Goal: Task Accomplishment & Management: Complete application form

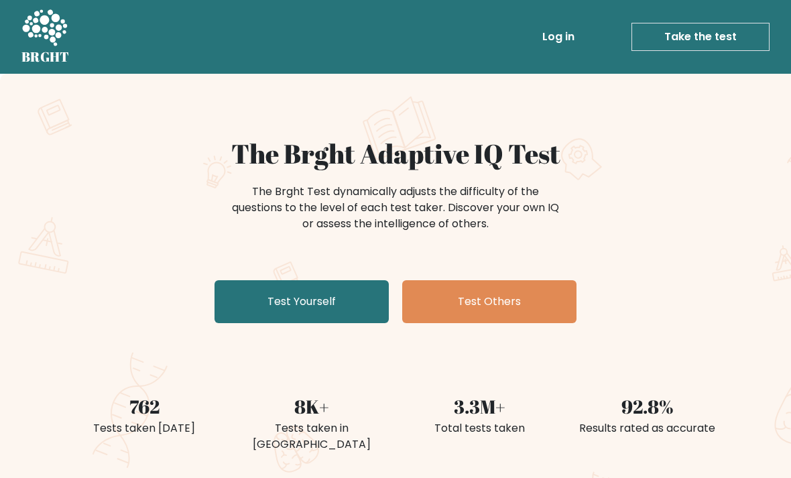
click at [355, 302] on link "Test Yourself" at bounding box center [302, 301] width 174 height 43
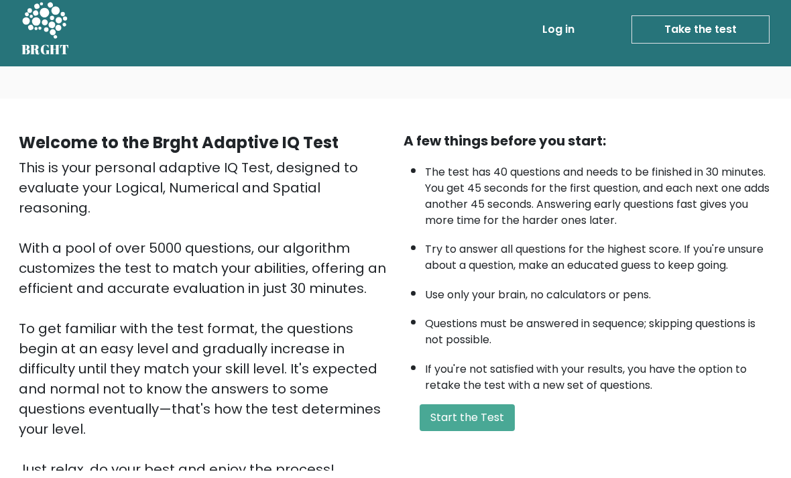
scroll to position [6, 0]
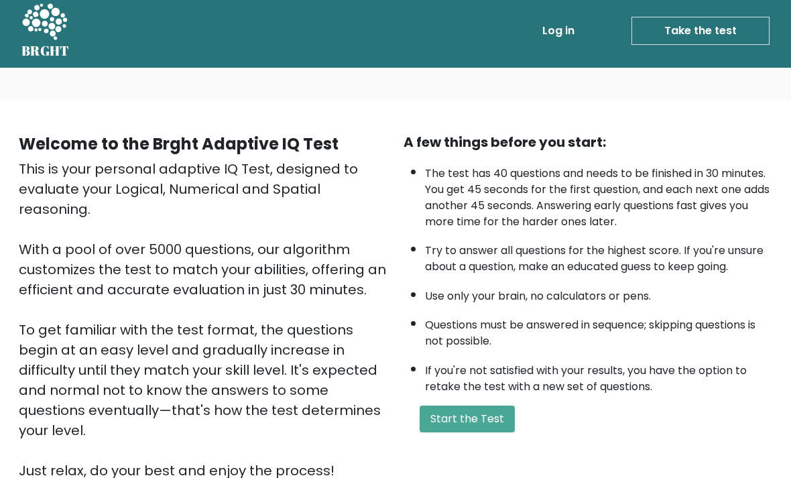
click at [461, 432] on button "Start the Test" at bounding box center [467, 419] width 95 height 27
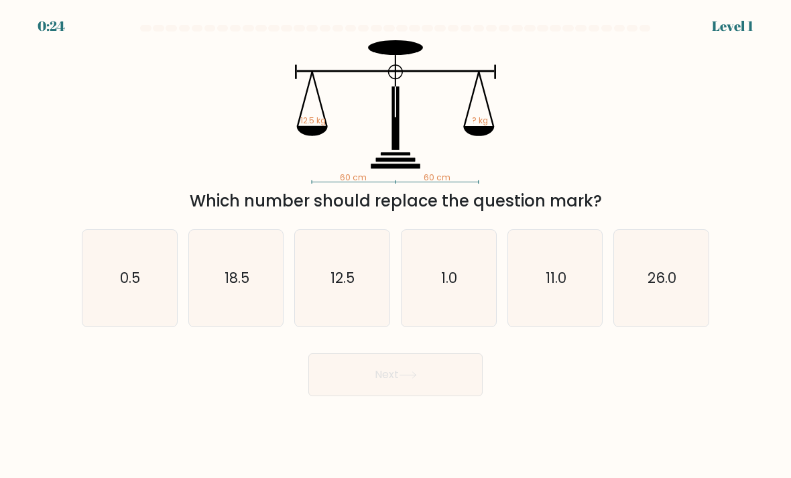
click at [349, 315] on icon "12.5" at bounding box center [342, 278] width 95 height 95
click at [396, 246] on input "c. 12.5" at bounding box center [396, 242] width 1 height 7
radio input "true"
click at [427, 394] on button "Next" at bounding box center [395, 374] width 174 height 43
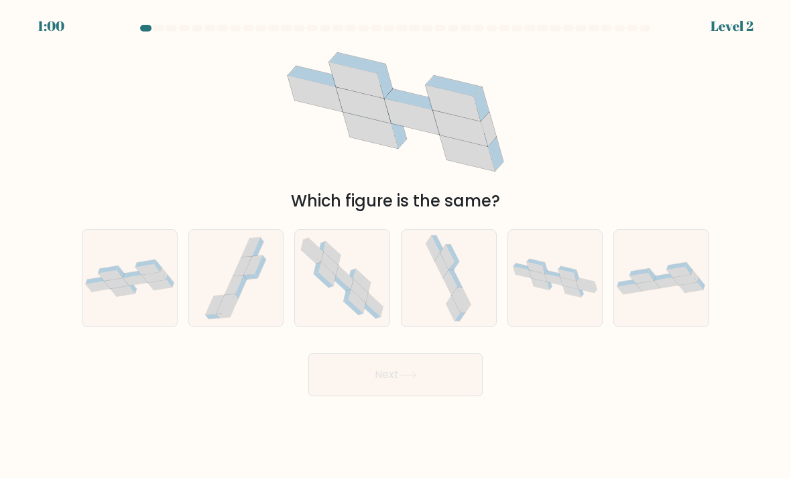
click at [141, 296] on icon at bounding box center [129, 277] width 95 height 37
click at [396, 246] on input "a." at bounding box center [396, 242] width 1 height 7
radio input "true"
click at [398, 396] on button "Next" at bounding box center [395, 374] width 174 height 43
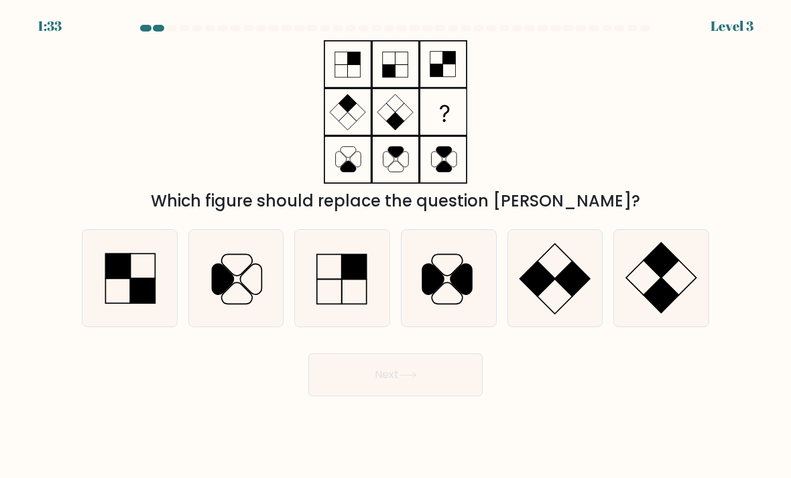
click at [666, 278] on rect at bounding box center [661, 260] width 35 height 35
click at [396, 246] on input "f." at bounding box center [396, 242] width 1 height 7
radio input "true"
click at [454, 387] on button "Next" at bounding box center [395, 374] width 174 height 43
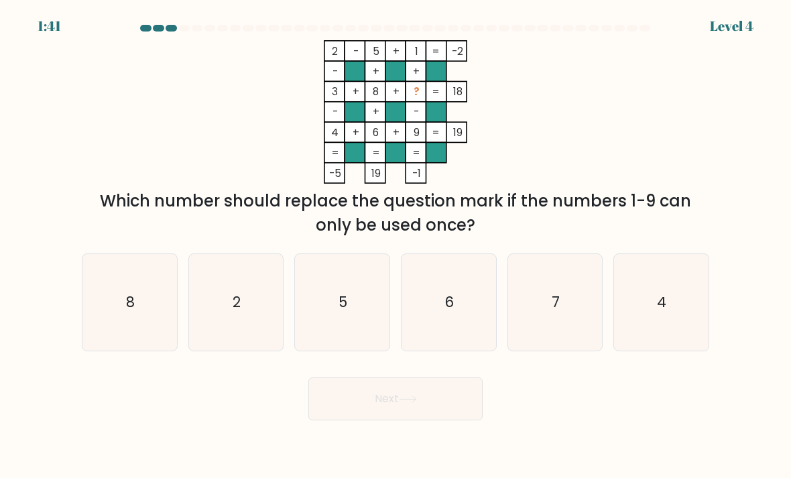
click at [545, 325] on icon "7" at bounding box center [555, 302] width 95 height 95
click at [396, 246] on input "e. 7" at bounding box center [396, 242] width 1 height 7
radio input "true"
click at [435, 410] on button "Next" at bounding box center [395, 398] width 174 height 43
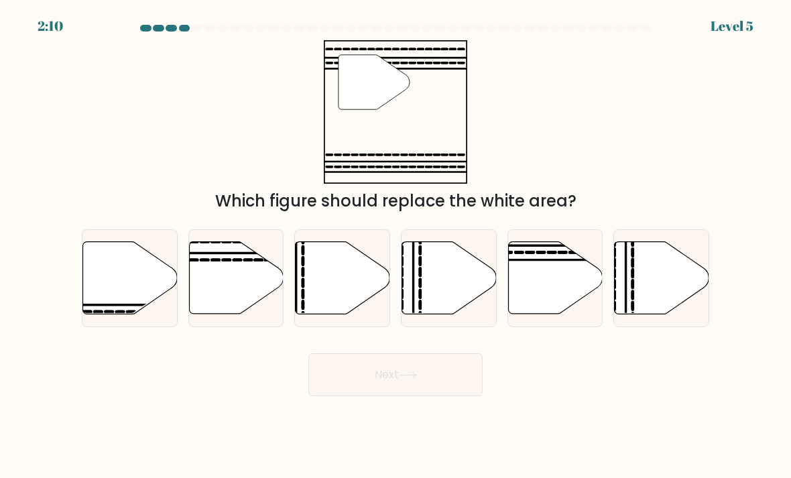
click at [545, 300] on icon at bounding box center [555, 278] width 95 height 72
click at [396, 246] on input "e." at bounding box center [396, 242] width 1 height 7
radio input "true"
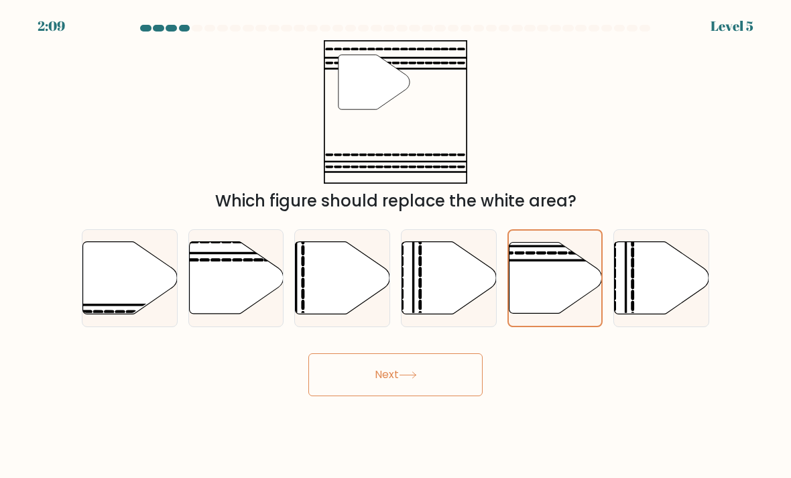
click at [450, 389] on button "Next" at bounding box center [395, 374] width 174 height 43
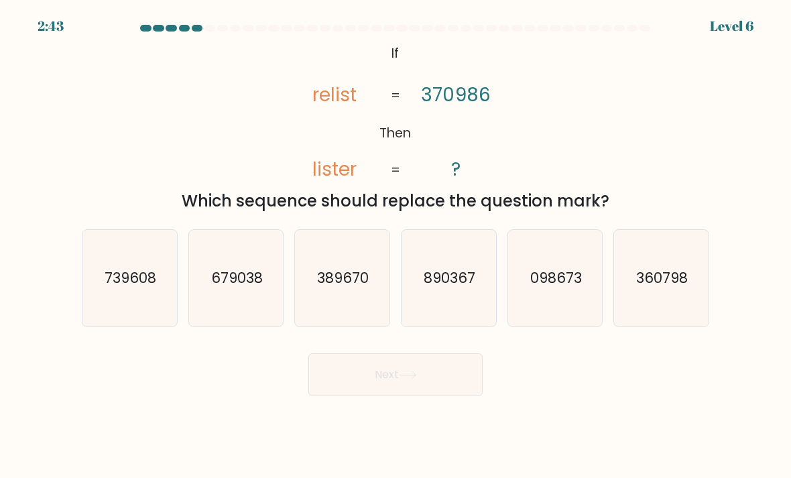
click at [313, 292] on icon "389670" at bounding box center [342, 278] width 95 height 95
click at [396, 246] on input "c. 389670" at bounding box center [396, 242] width 1 height 7
radio input "true"
click at [434, 389] on button "Next" at bounding box center [395, 374] width 174 height 43
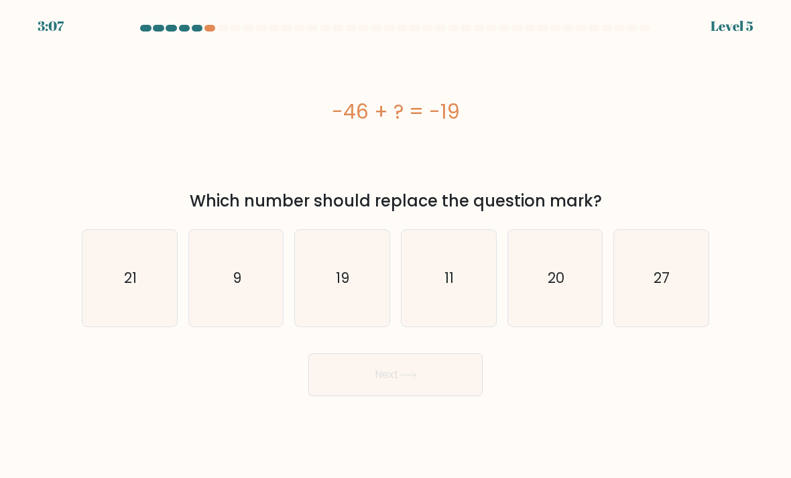
click at [668, 288] on text "27" at bounding box center [662, 277] width 16 height 19
click at [396, 246] on input "f. 27" at bounding box center [396, 242] width 1 height 7
radio input "true"
click at [435, 389] on button "Next" at bounding box center [395, 374] width 174 height 43
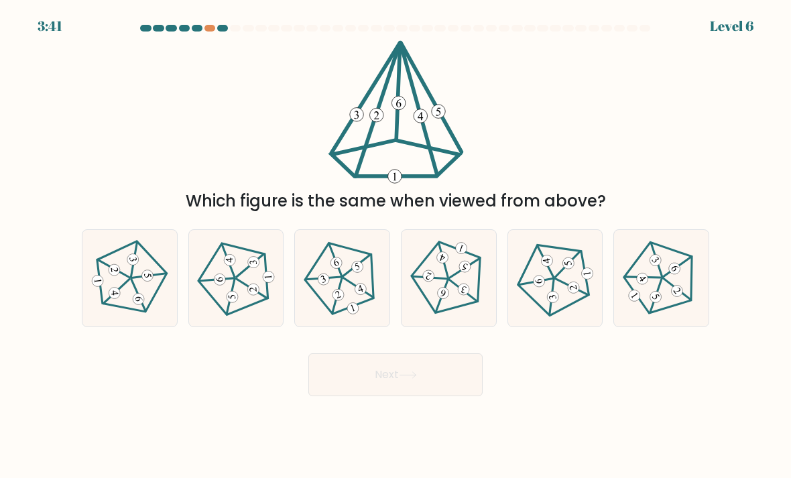
click at [370, 302] on icon at bounding box center [342, 277] width 77 height 77
click at [396, 246] on input "c." at bounding box center [396, 242] width 1 height 7
radio input "true"
click at [415, 396] on button "Next" at bounding box center [395, 374] width 174 height 43
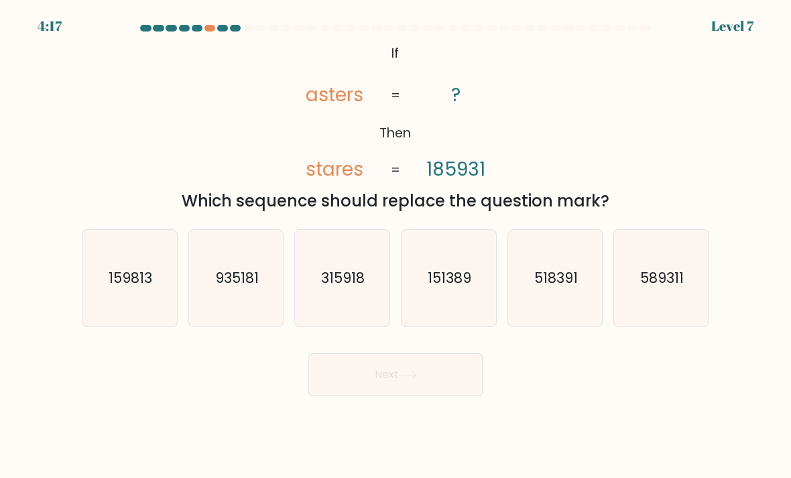
click at [135, 316] on icon "159813" at bounding box center [129, 278] width 95 height 95
click at [396, 246] on input "a. 159813" at bounding box center [396, 242] width 1 height 7
radio input "true"
click at [443, 396] on button "Next" at bounding box center [395, 374] width 174 height 43
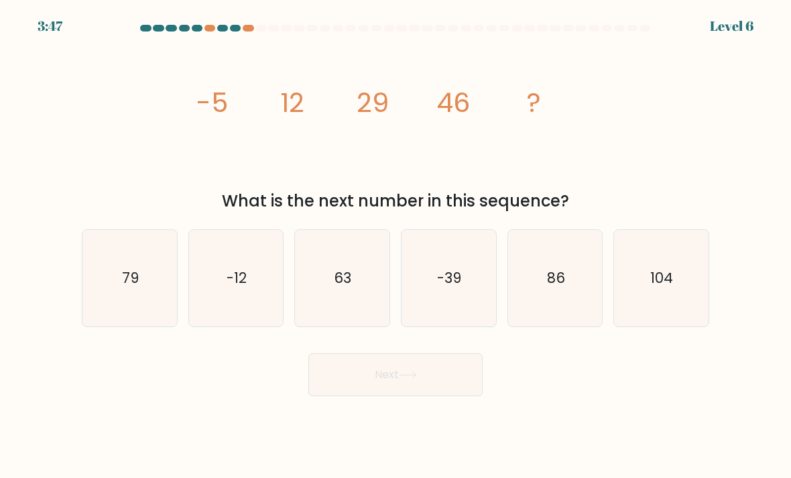
click at [357, 298] on icon "63" at bounding box center [342, 278] width 95 height 95
click at [396, 246] on input "c. 63" at bounding box center [396, 242] width 1 height 7
radio input "true"
click at [426, 384] on button "Next" at bounding box center [395, 374] width 174 height 43
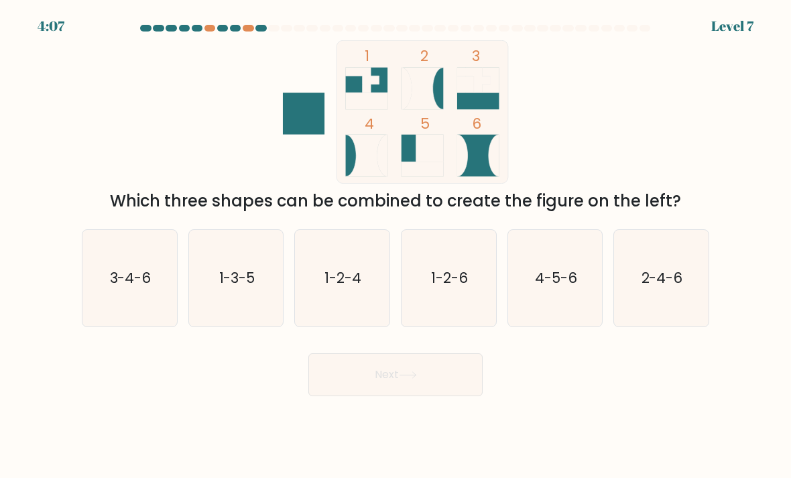
click at [667, 302] on icon "2-4-6" at bounding box center [661, 278] width 95 height 95
click at [396, 246] on input "f. 2-4-6" at bounding box center [396, 242] width 1 height 7
radio input "true"
click at [408, 379] on icon at bounding box center [408, 374] width 18 height 7
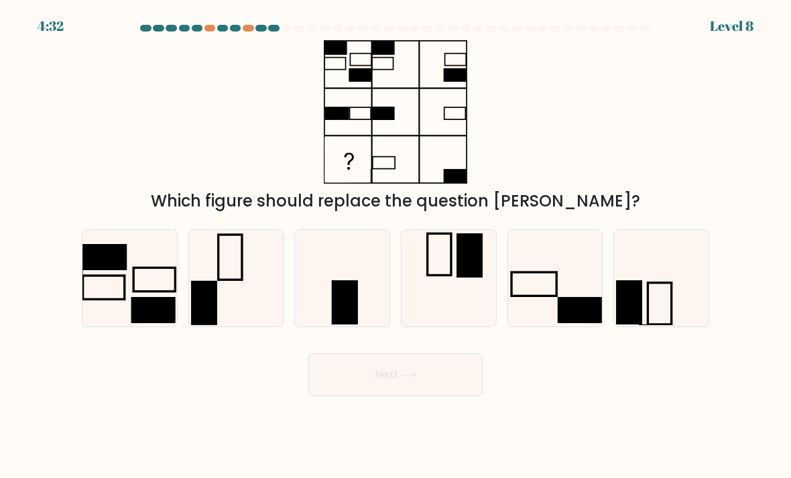
click at [578, 320] on rect at bounding box center [580, 310] width 44 height 26
click at [396, 246] on input "e." at bounding box center [396, 242] width 1 height 7
radio input "true"
click at [432, 395] on button "Next" at bounding box center [395, 374] width 174 height 43
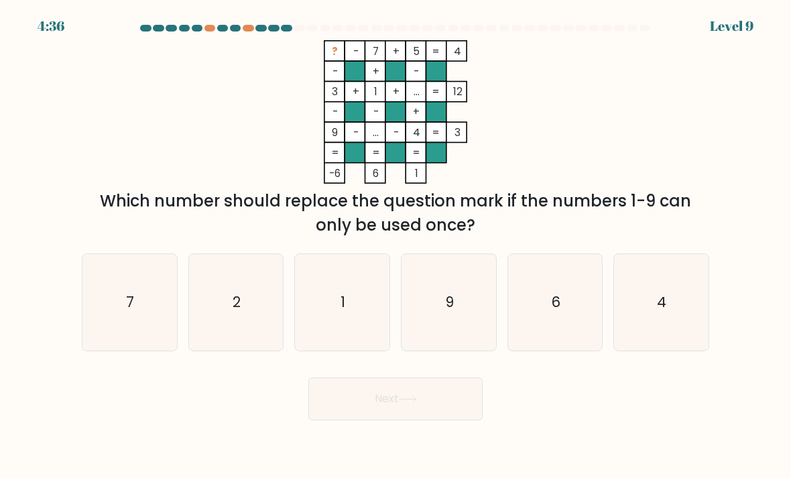
click at [591, 332] on icon "6" at bounding box center [555, 302] width 95 height 95
click at [396, 246] on input "e. 6" at bounding box center [396, 242] width 1 height 7
radio input "true"
click at [448, 416] on button "Next" at bounding box center [395, 398] width 174 height 43
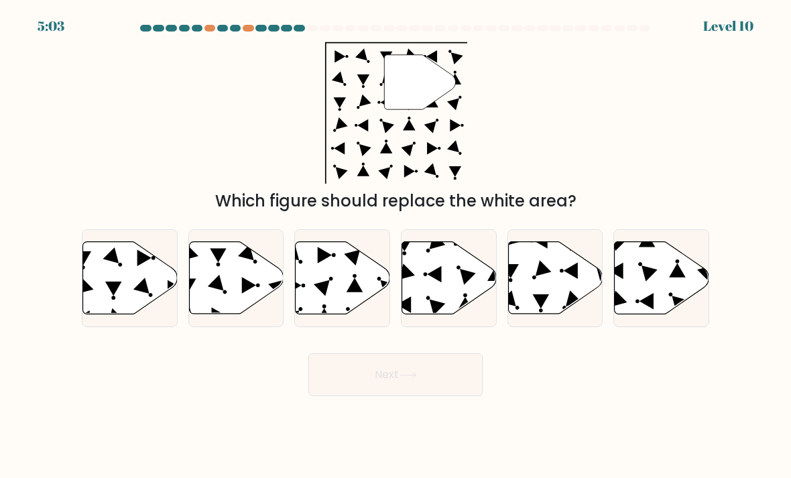
click at [469, 304] on icon at bounding box center [449, 278] width 95 height 72
click at [396, 246] on input "d." at bounding box center [396, 242] width 1 height 7
radio input "true"
click at [452, 394] on button "Next" at bounding box center [395, 374] width 174 height 43
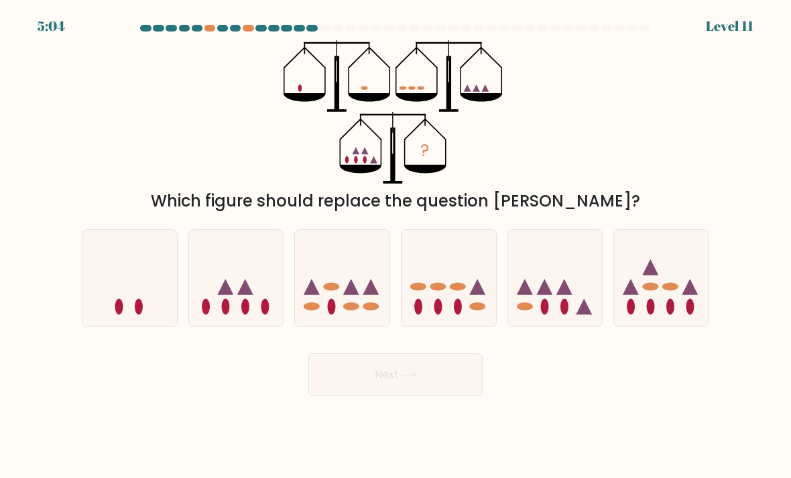
click at [268, 301] on icon at bounding box center [236, 278] width 95 height 78
click at [396, 246] on input "b." at bounding box center [396, 242] width 1 height 7
radio input "true"
click at [438, 393] on button "Next" at bounding box center [395, 374] width 174 height 43
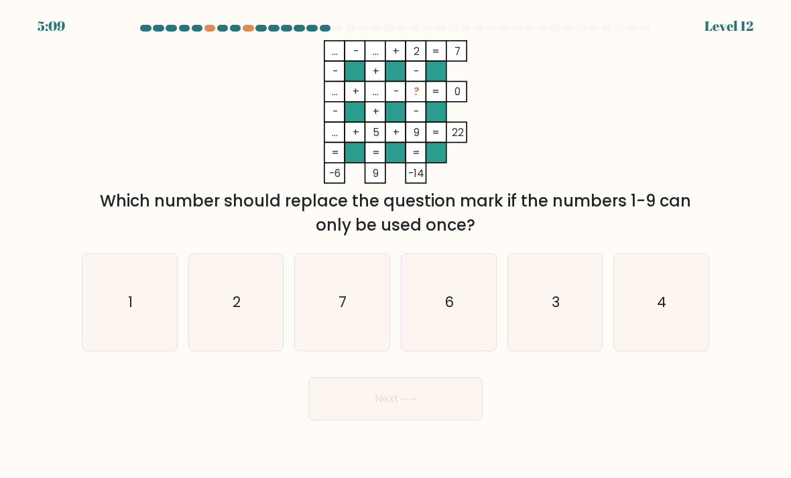
click at [331, 304] on icon "7" at bounding box center [342, 302] width 95 height 95
click at [396, 246] on input "c. 7" at bounding box center [396, 242] width 1 height 7
radio input "true"
click at [415, 403] on icon at bounding box center [408, 399] width 18 height 7
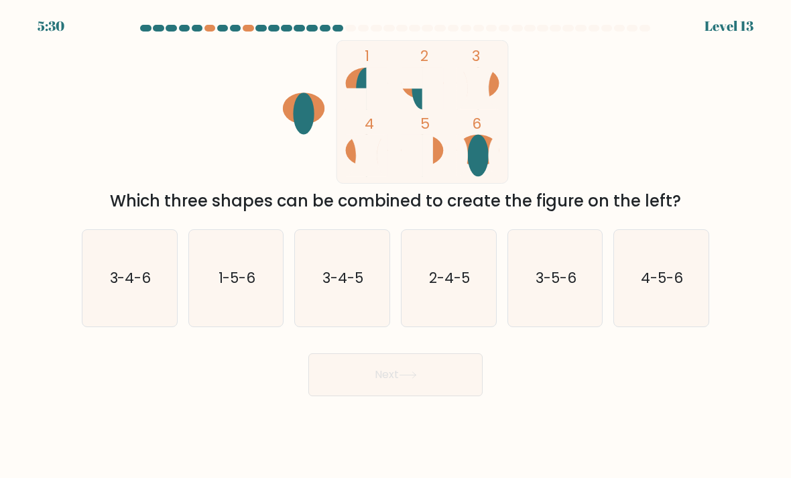
click at [145, 314] on icon "3-4-6" at bounding box center [129, 278] width 95 height 95
click at [396, 246] on input "a. 3-4-6" at bounding box center [396, 242] width 1 height 7
radio input "true"
click at [417, 379] on icon at bounding box center [408, 374] width 18 height 7
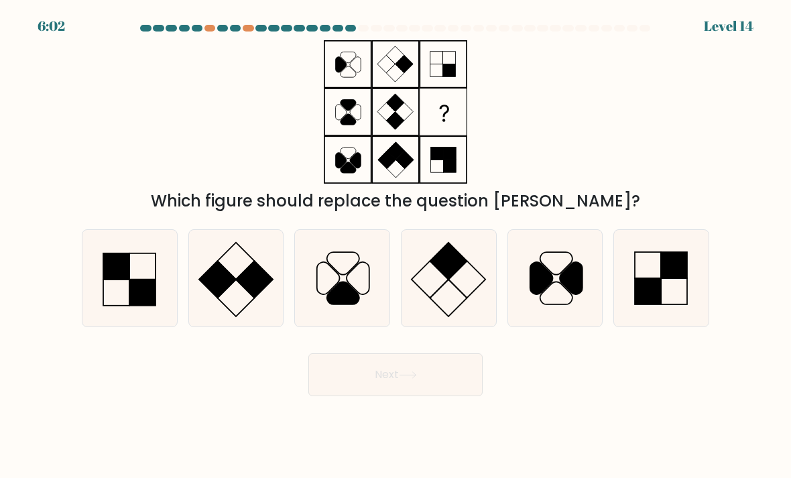
click at [705, 310] on icon at bounding box center [661, 278] width 95 height 95
click at [396, 246] on input "f." at bounding box center [396, 242] width 1 height 7
radio input "true"
click at [461, 393] on button "Next" at bounding box center [395, 374] width 174 height 43
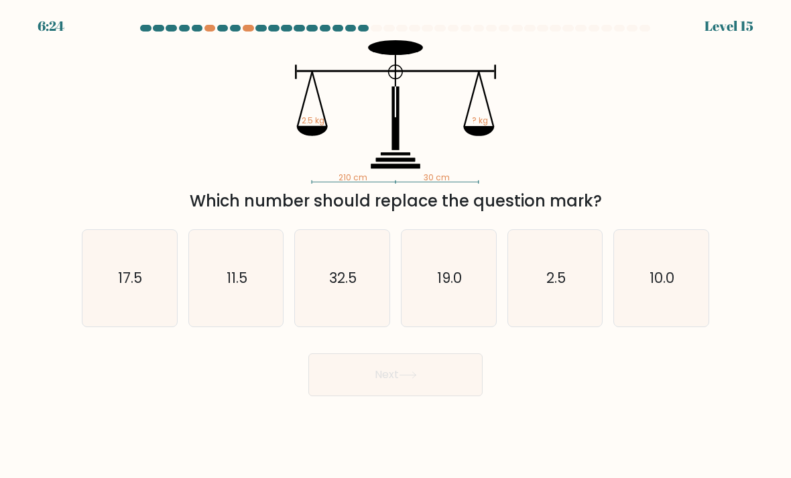
click at [559, 306] on icon "2.5" at bounding box center [555, 278] width 95 height 95
click at [396, 246] on input "e. 2.5" at bounding box center [396, 242] width 1 height 7
radio input "true"
click at [444, 396] on button "Next" at bounding box center [395, 374] width 174 height 43
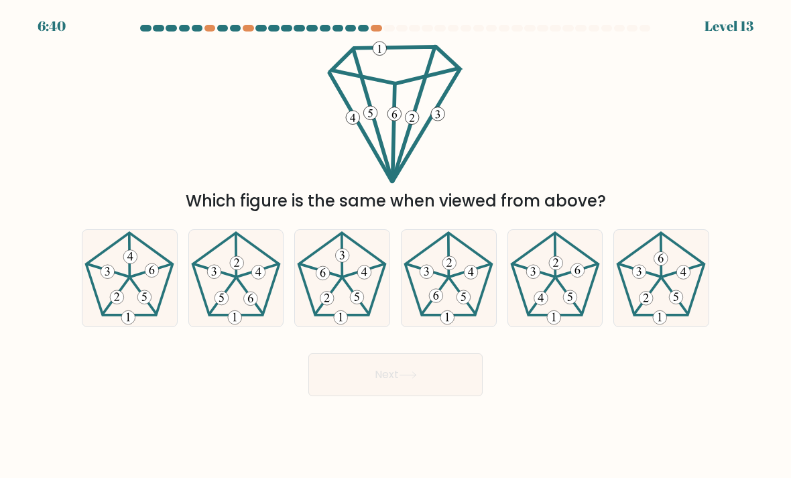
click at [688, 312] on icon at bounding box center [661, 278] width 95 height 95
click at [396, 246] on input "f." at bounding box center [396, 242] width 1 height 7
radio input "true"
click at [453, 396] on button "Next" at bounding box center [395, 374] width 174 height 43
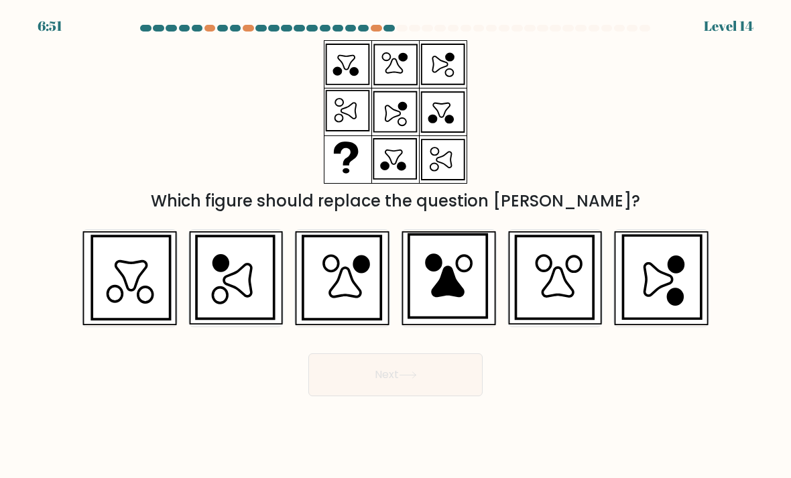
click at [348, 318] on icon at bounding box center [342, 277] width 78 height 83
click at [396, 246] on input "c." at bounding box center [396, 242] width 1 height 7
radio input "true"
click at [410, 396] on button "Next" at bounding box center [395, 374] width 174 height 43
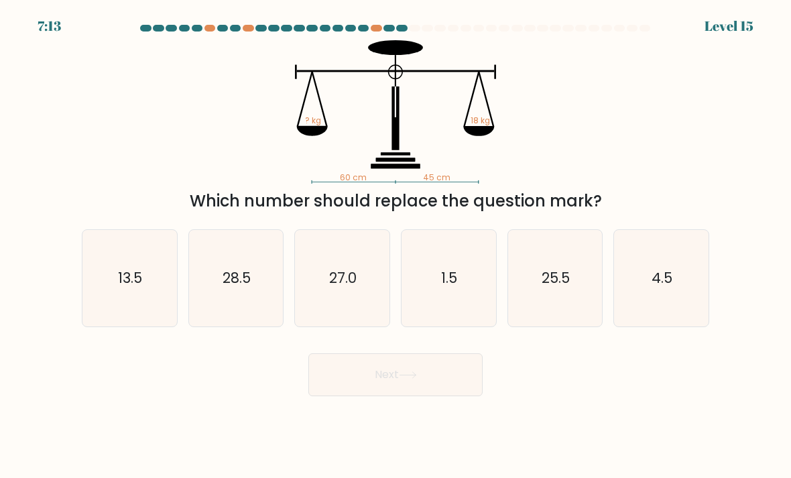
click at [434, 310] on icon "1.5" at bounding box center [449, 278] width 95 height 95
click at [396, 246] on input "d. 1.5" at bounding box center [396, 242] width 1 height 7
radio input "true"
click at [422, 396] on button "Next" at bounding box center [395, 374] width 174 height 43
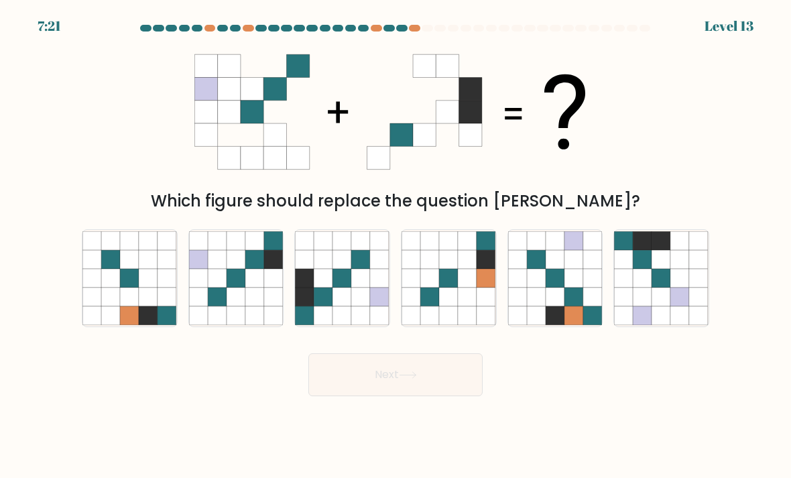
click at [254, 306] on icon at bounding box center [254, 297] width 19 height 19
click at [396, 246] on input "b." at bounding box center [396, 242] width 1 height 7
radio input "true"
click at [367, 304] on icon at bounding box center [361, 297] width 19 height 19
click at [396, 246] on input "c." at bounding box center [396, 242] width 1 height 7
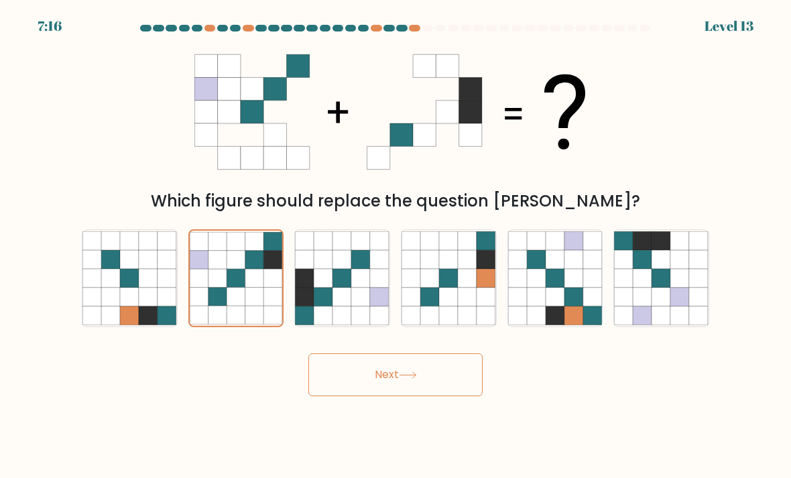
radio input "true"
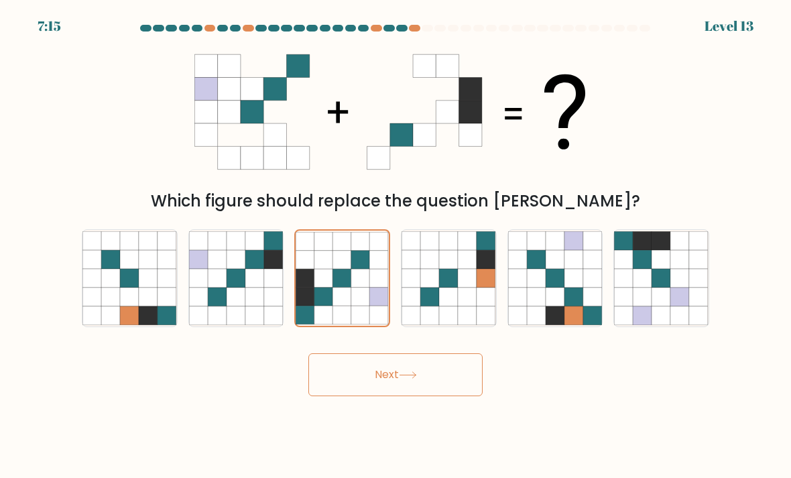
click at [413, 393] on button "Next" at bounding box center [395, 374] width 174 height 43
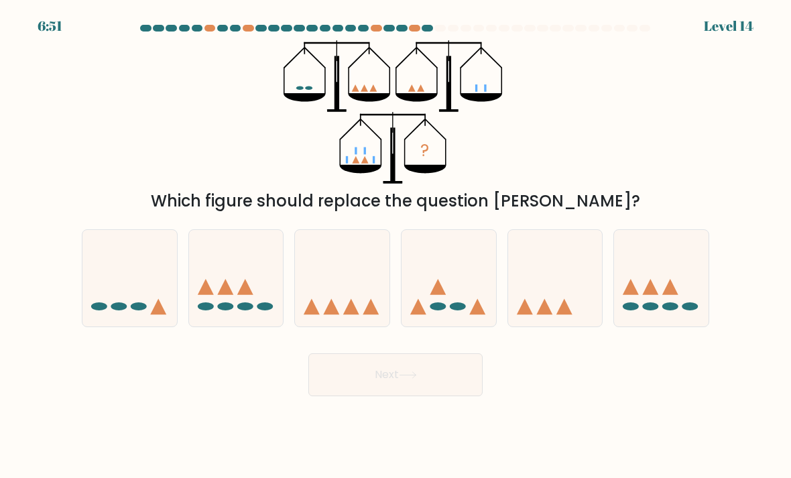
click at [665, 268] on icon at bounding box center [661, 278] width 95 height 78
click at [396, 246] on input "f." at bounding box center [396, 242] width 1 height 7
radio input "true"
click at [446, 384] on button "Next" at bounding box center [395, 374] width 174 height 43
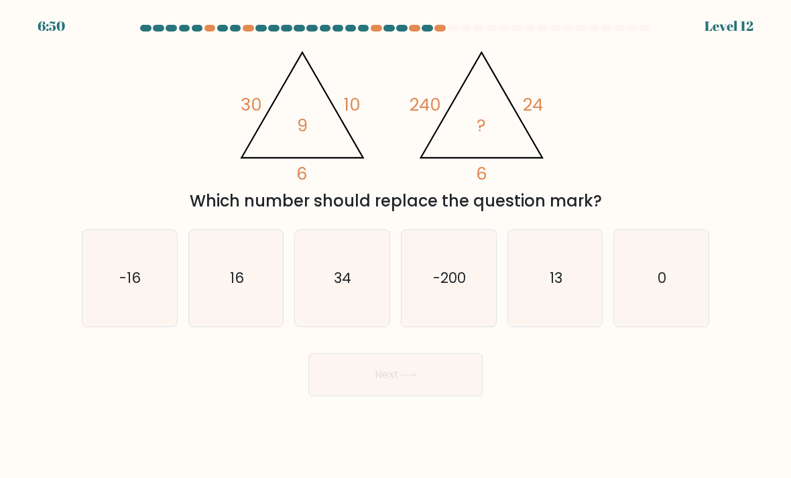
click at [229, 313] on icon "16" at bounding box center [236, 278] width 95 height 95
click at [396, 246] on input "b. 16" at bounding box center [396, 242] width 1 height 7
radio input "true"
click at [389, 391] on button "Next" at bounding box center [395, 374] width 174 height 43
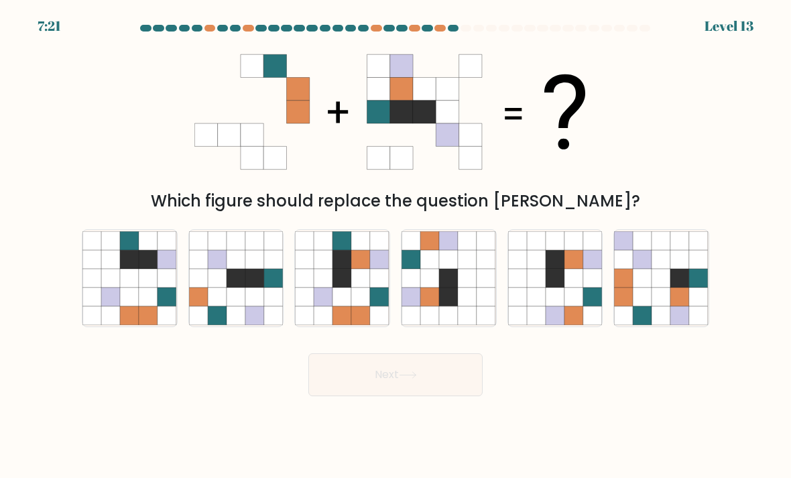
click at [456, 287] on icon at bounding box center [448, 278] width 19 height 19
click at [396, 246] on input "d." at bounding box center [396, 242] width 1 height 7
radio input "true"
click at [432, 386] on button "Next" at bounding box center [395, 374] width 174 height 43
